Goal: Task Accomplishment & Management: Complete application form

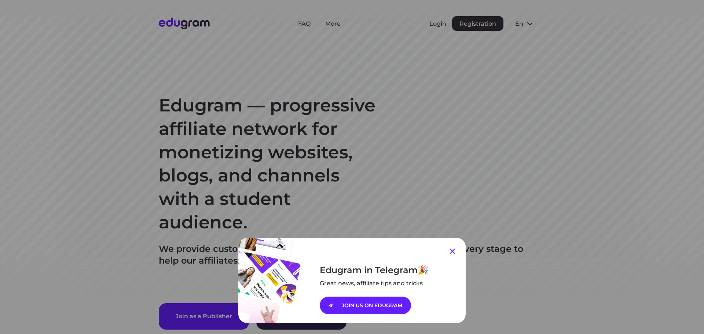
click at [453, 251] on icon at bounding box center [452, 251] width 9 height 9
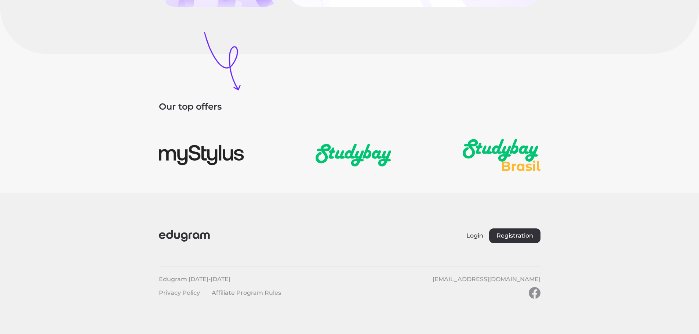
scroll to position [1031, 0]
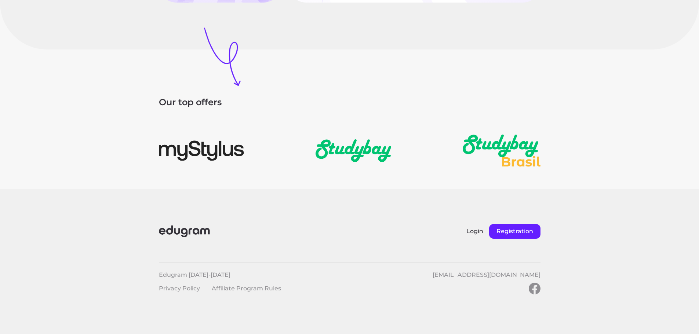
click at [523, 234] on button "Registration" at bounding box center [514, 231] width 51 height 15
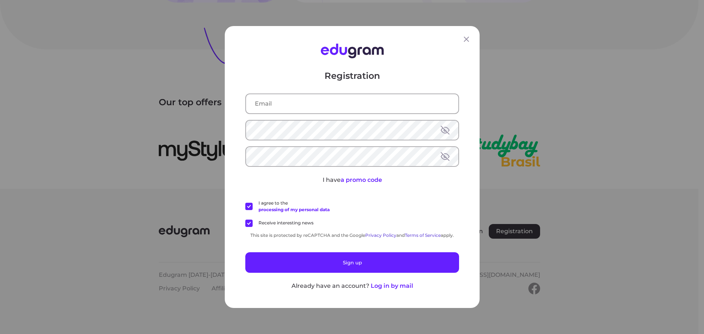
click at [324, 113] on input "text" at bounding box center [352, 103] width 212 height 19
drag, startPoint x: 327, startPoint y: 107, endPoint x: 269, endPoint y: 105, distance: 58.4
click at [269, 105] on input "[EMAIL_ADDRESS][DOMAIN_NAME]" at bounding box center [352, 103] width 212 height 19
type input "[EMAIL_ADDRESS][DOMAIN_NAME]"
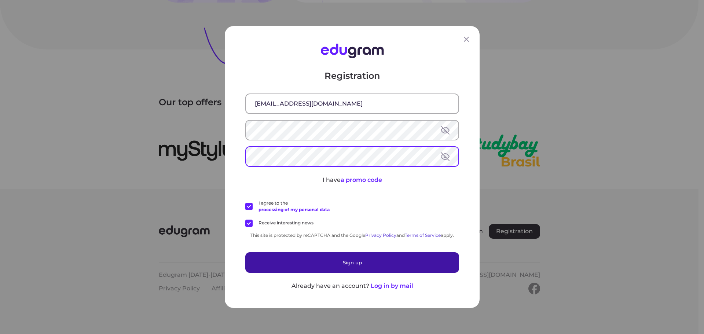
click at [336, 259] on button "Sign up" at bounding box center [352, 262] width 214 height 21
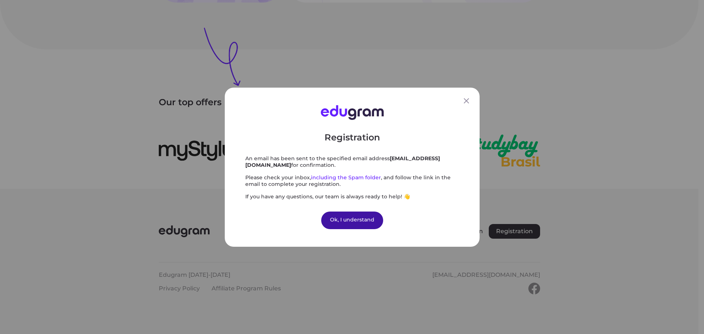
drag, startPoint x: 339, startPoint y: 219, endPoint x: 346, endPoint y: 217, distance: 7.0
click at [339, 219] on div "Ok, I understand" at bounding box center [352, 220] width 62 height 18
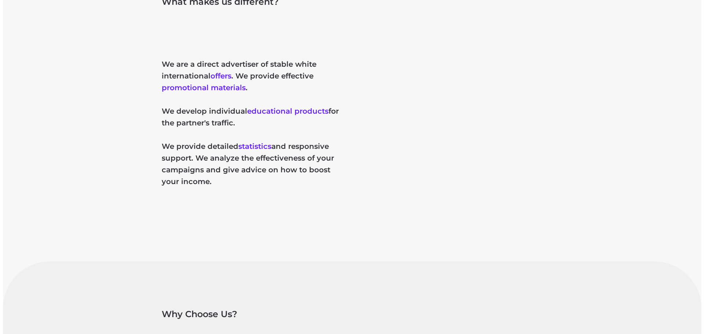
scroll to position [0, 0]
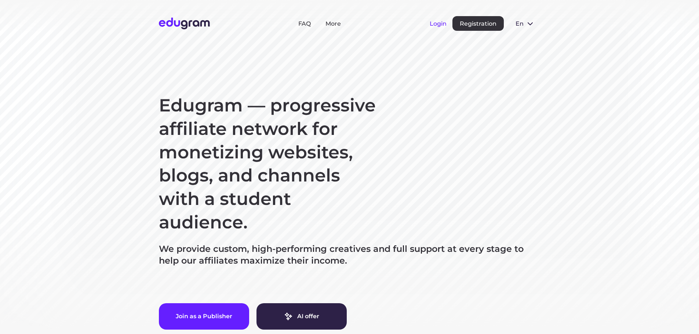
click at [440, 24] on button "Login" at bounding box center [438, 23] width 17 height 7
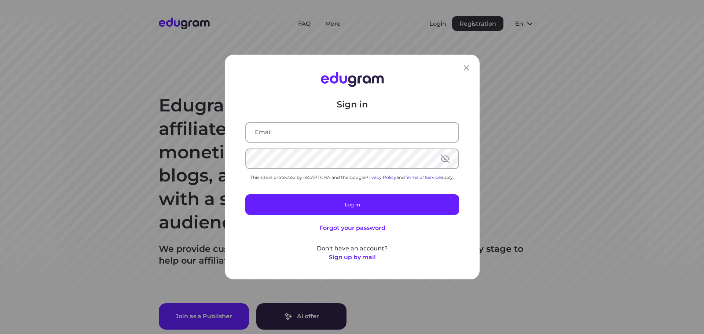
type input "[EMAIL_ADDRESS][DOMAIN_NAME]"
click at [446, 158] on button at bounding box center [445, 158] width 9 height 9
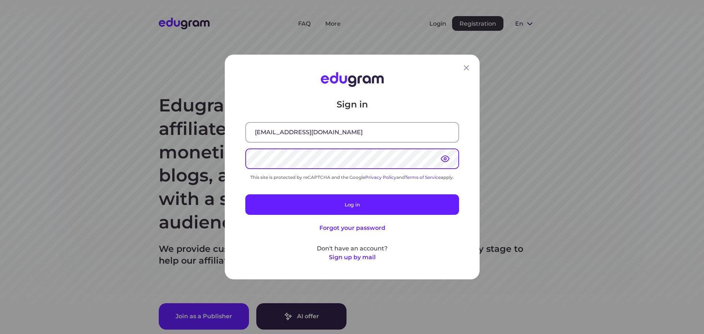
click at [199, 159] on div "Sign in [EMAIL_ADDRESS][DOMAIN_NAME] This site is protected by reCAPTCHA and th…" at bounding box center [352, 167] width 704 height 334
